Goal: Entertainment & Leisure: Consume media (video, audio)

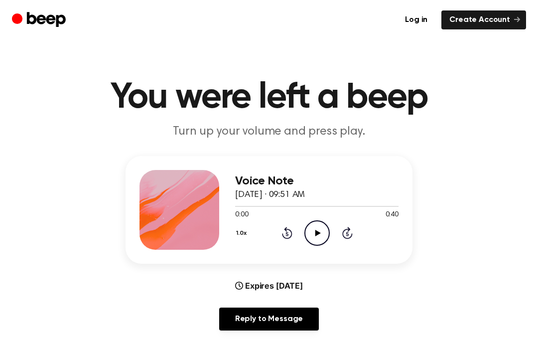
click at [308, 232] on icon "Play Audio" at bounding box center [316, 232] width 25 height 25
click at [286, 245] on div "1.0x Rewind 5 seconds Play Audio Skip 5 seconds" at bounding box center [316, 232] width 163 height 25
click at [286, 244] on div "1.0x Rewind 5 seconds Play Audio Skip 5 seconds" at bounding box center [316, 232] width 163 height 25
click at [285, 238] on icon at bounding box center [287, 233] width 10 height 12
click at [286, 239] on div "1.0x Rewind 5 seconds Play Audio Skip 5 seconds" at bounding box center [316, 232] width 163 height 25
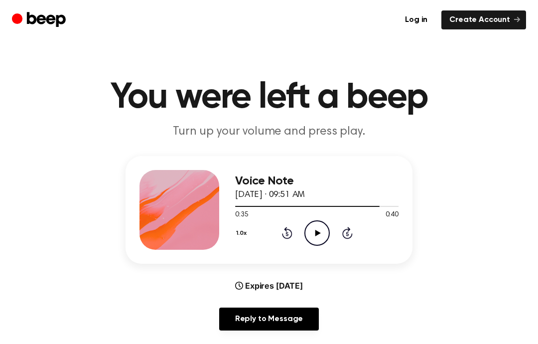
click at [283, 237] on icon at bounding box center [287, 233] width 10 height 12
click at [290, 232] on icon "Rewind 5 seconds" at bounding box center [286, 232] width 11 height 13
click at [285, 238] on icon at bounding box center [287, 233] width 10 height 12
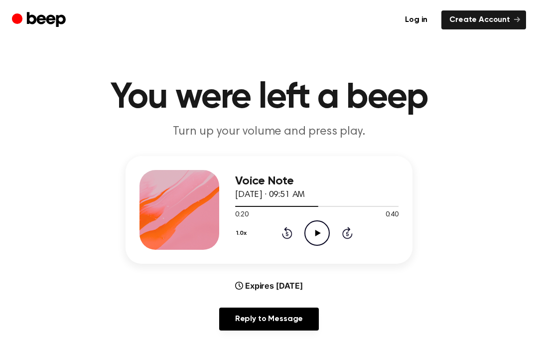
click at [286, 235] on icon "Rewind 5 seconds" at bounding box center [286, 232] width 11 height 13
click at [288, 234] on icon at bounding box center [286, 234] width 2 height 4
click at [291, 230] on icon "Rewind 5 seconds" at bounding box center [286, 232] width 11 height 13
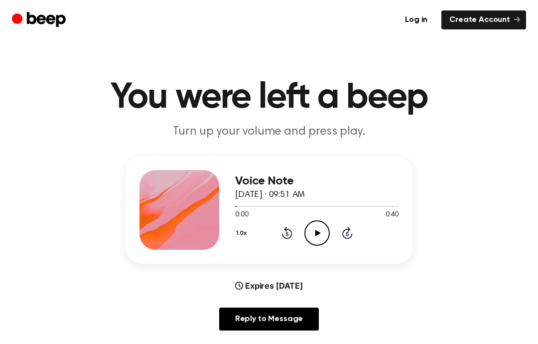
click at [296, 234] on div "1.0x Rewind 5 seconds Play Audio Skip 5 seconds" at bounding box center [316, 232] width 163 height 25
click at [321, 230] on icon "Play Audio" at bounding box center [316, 232] width 25 height 25
click at [344, 228] on icon "Skip 5 seconds" at bounding box center [347, 232] width 11 height 13
click at [343, 227] on icon "Skip 5 seconds" at bounding box center [347, 232] width 11 height 13
click at [282, 237] on icon "Rewind 5 seconds" at bounding box center [286, 232] width 11 height 13
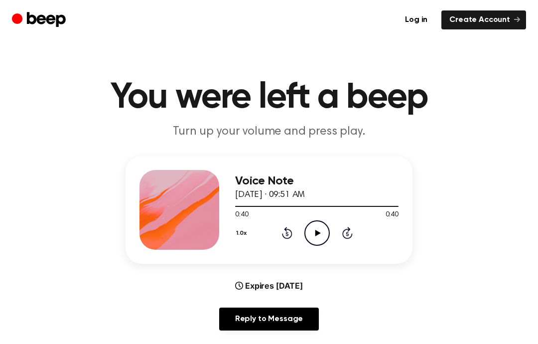
click at [282, 237] on icon "Rewind 5 seconds" at bounding box center [286, 232] width 11 height 13
click at [283, 233] on icon "Rewind 5 seconds" at bounding box center [286, 232] width 11 height 13
click at [285, 233] on icon "Rewind 5 seconds" at bounding box center [286, 232] width 11 height 13
click at [352, 232] on icon "Skip 5 seconds" at bounding box center [347, 232] width 11 height 13
click at [351, 232] on icon "Skip 5 seconds" at bounding box center [347, 232] width 11 height 13
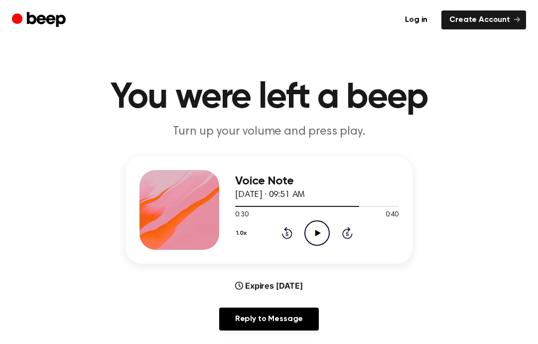
click at [352, 234] on icon at bounding box center [347, 233] width 10 height 12
click at [284, 234] on icon "Rewind 5 seconds" at bounding box center [286, 232] width 11 height 13
click at [284, 235] on icon "Rewind 5 seconds" at bounding box center [286, 232] width 11 height 13
click at [283, 235] on icon at bounding box center [287, 233] width 10 height 12
click at [285, 234] on icon "Rewind 5 seconds" at bounding box center [286, 232] width 11 height 13
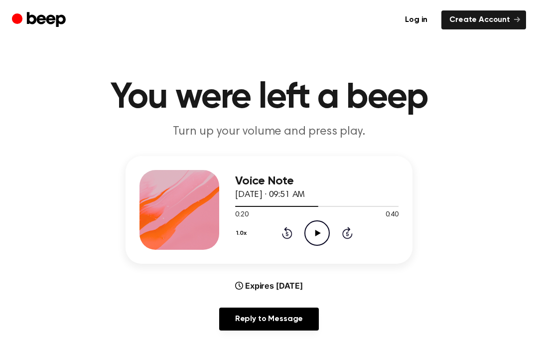
click at [285, 234] on icon "Rewind 5 seconds" at bounding box center [286, 232] width 11 height 13
click at [286, 236] on icon at bounding box center [286, 234] width 2 height 4
click at [284, 238] on icon at bounding box center [287, 233] width 10 height 12
click at [285, 239] on icon at bounding box center [287, 233] width 10 height 12
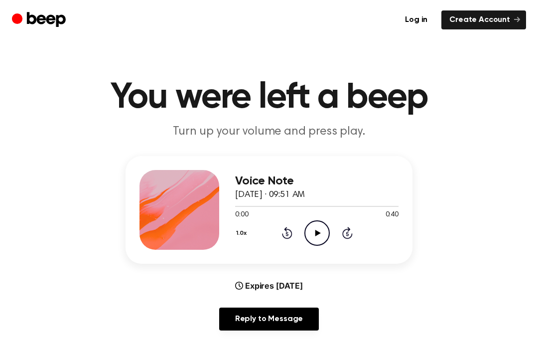
click at [319, 235] on icon "Play Audio" at bounding box center [316, 232] width 25 height 25
click at [291, 231] on icon at bounding box center [287, 233] width 10 height 12
click at [284, 234] on icon "Rewind 5 seconds" at bounding box center [286, 232] width 11 height 13
click at [283, 234] on icon "Rewind 5 seconds" at bounding box center [286, 232] width 11 height 13
click at [283, 233] on icon "Rewind 5 seconds" at bounding box center [286, 232] width 11 height 13
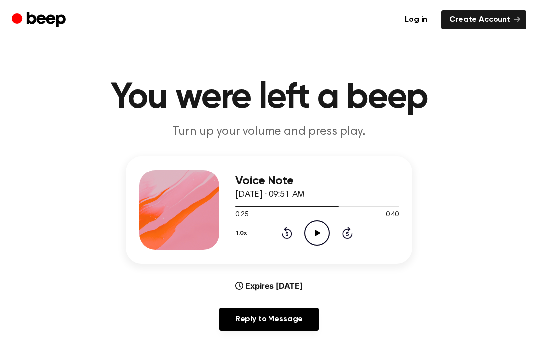
click at [282, 233] on icon "Rewind 5 seconds" at bounding box center [286, 232] width 11 height 13
click at [286, 236] on icon "Rewind 5 seconds" at bounding box center [286, 232] width 11 height 13
click at [285, 235] on icon "Rewind 5 seconds" at bounding box center [286, 232] width 11 height 13
click at [290, 232] on icon at bounding box center [287, 233] width 10 height 12
click at [289, 234] on icon "Rewind 5 seconds" at bounding box center [286, 232] width 11 height 13
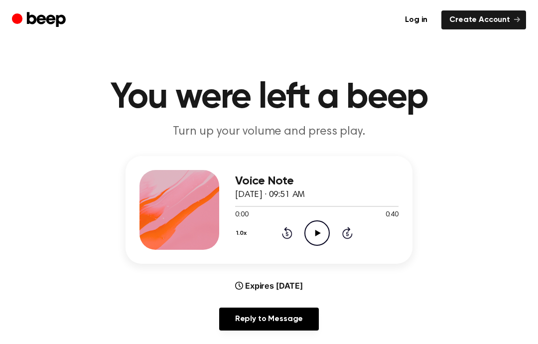
click at [317, 231] on icon at bounding box center [317, 233] width 5 height 6
